Goal: Task Accomplishment & Management: Manage account settings

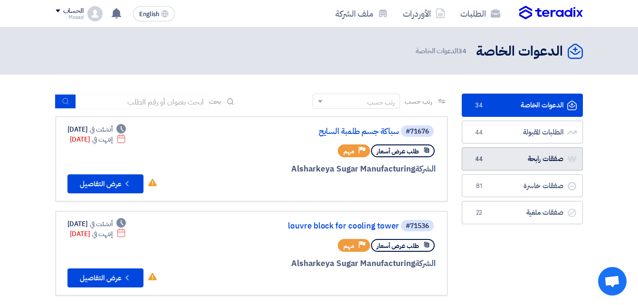
click at [543, 157] on link "صفقات رابحة صفقات رابحة 44" at bounding box center [521, 158] width 121 height 23
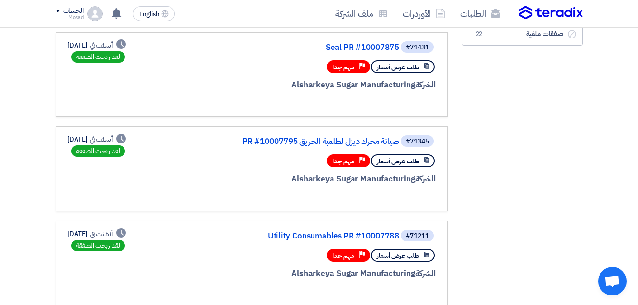
scroll to position [285, 0]
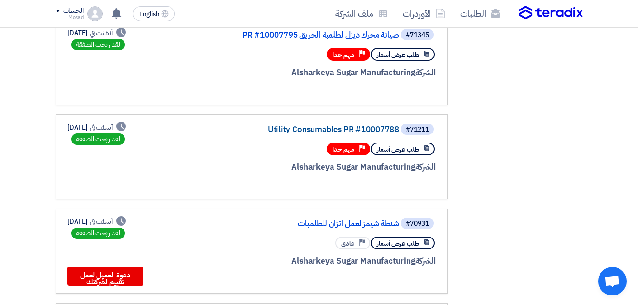
click at [363, 129] on link "Utility Consumables PR #10007788" at bounding box center [304, 129] width 190 height 9
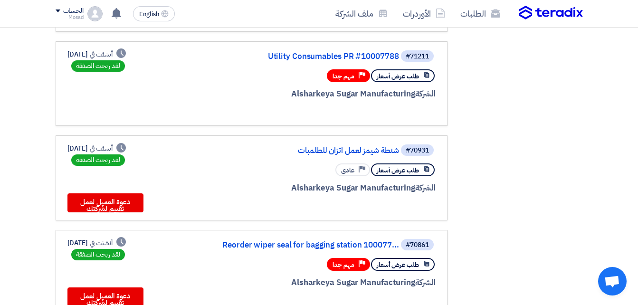
scroll to position [380, 0]
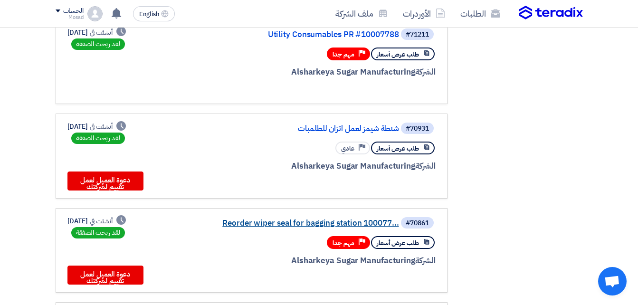
click at [310, 225] on link "Reorder wiper seal for bagging station 100077..." at bounding box center [304, 223] width 190 height 9
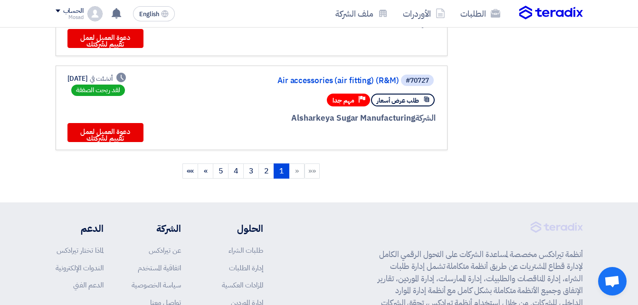
scroll to position [902, 0]
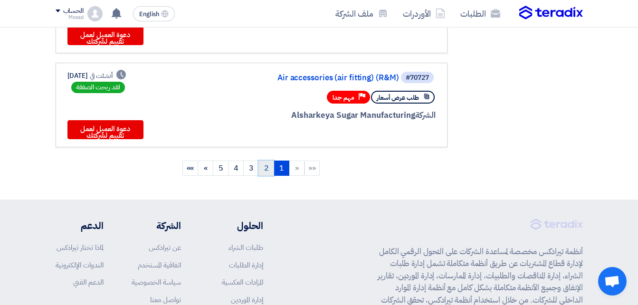
click at [263, 168] on link "2" at bounding box center [266, 167] width 16 height 15
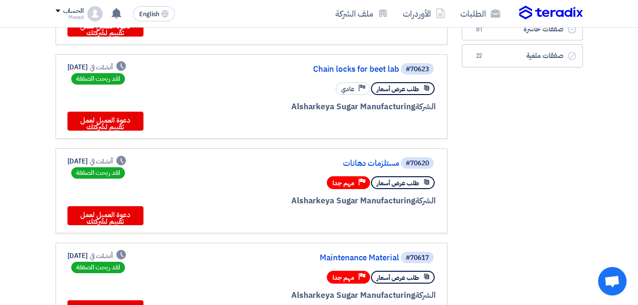
scroll to position [142, 0]
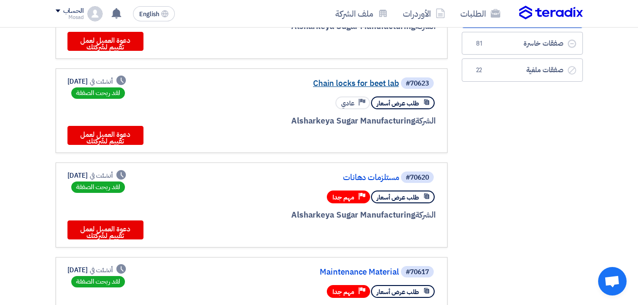
click at [344, 82] on link "Chain locks for beet lab" at bounding box center [304, 83] width 190 height 9
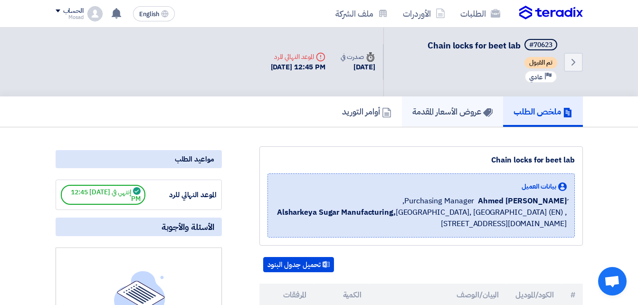
click at [449, 106] on h5 "عروض الأسعار المقدمة" at bounding box center [452, 111] width 80 height 11
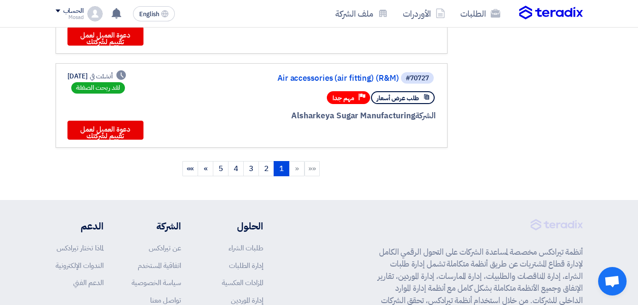
scroll to position [902, 0]
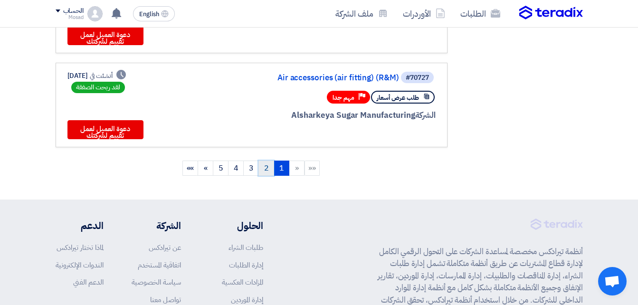
click at [263, 166] on link "2" at bounding box center [266, 167] width 16 height 15
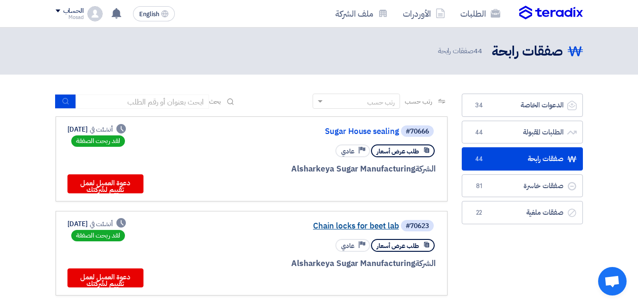
click at [381, 225] on link "Chain locks for beet lab" at bounding box center [304, 226] width 190 height 9
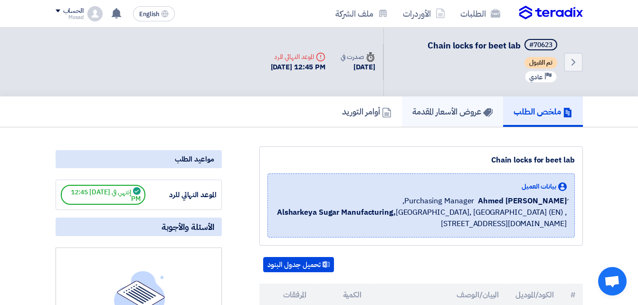
click at [439, 108] on h5 "عروض الأسعار المقدمة" at bounding box center [452, 111] width 80 height 11
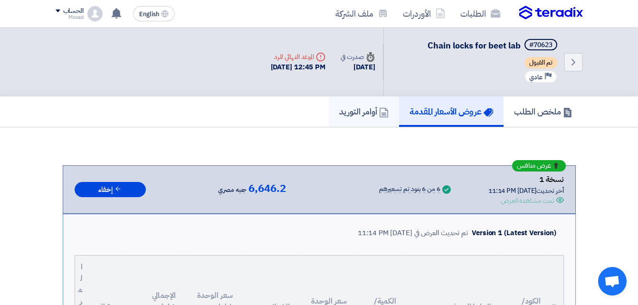
click at [340, 106] on h5 "أوامر التوريد" at bounding box center [363, 111] width 49 height 11
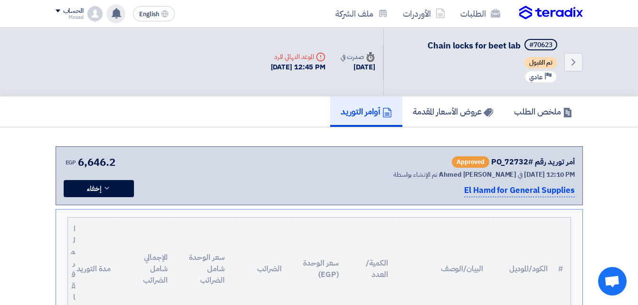
click at [115, 14] on use at bounding box center [116, 13] width 9 height 10
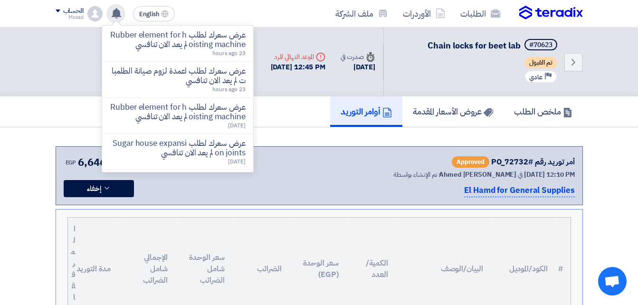
click at [115, 14] on use at bounding box center [116, 13] width 9 height 10
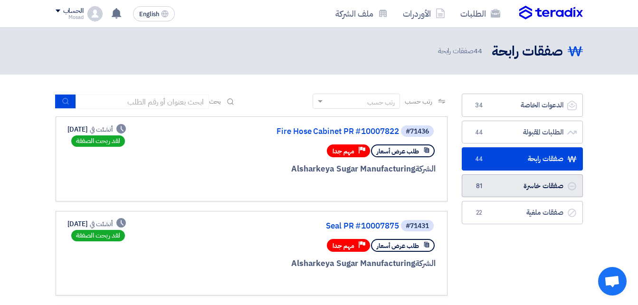
click at [502, 185] on link "صفقات خاسرة صفقات خاسرة 81" at bounding box center [521, 185] width 121 height 23
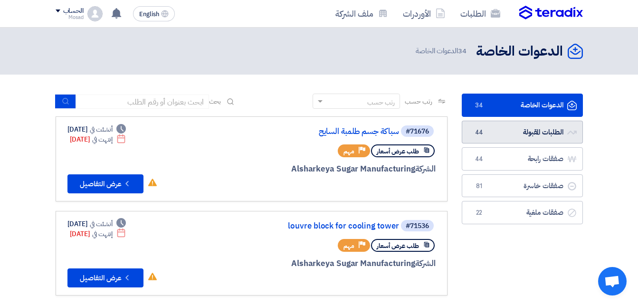
click at [533, 126] on link "الطلبات المقبولة الطلبات المقبولة 44" at bounding box center [521, 132] width 121 height 23
